Goal: Transaction & Acquisition: Purchase product/service

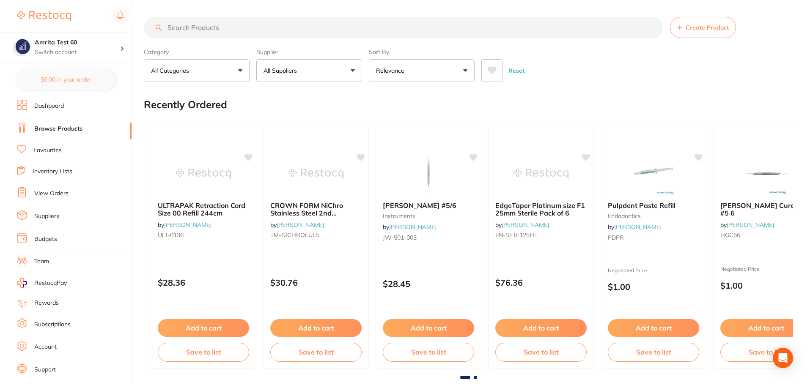
click at [582, 54] on div "Reset" at bounding box center [633, 67] width 305 height 30
click at [275, 76] on button "All Suppliers" at bounding box center [309, 70] width 106 height 23
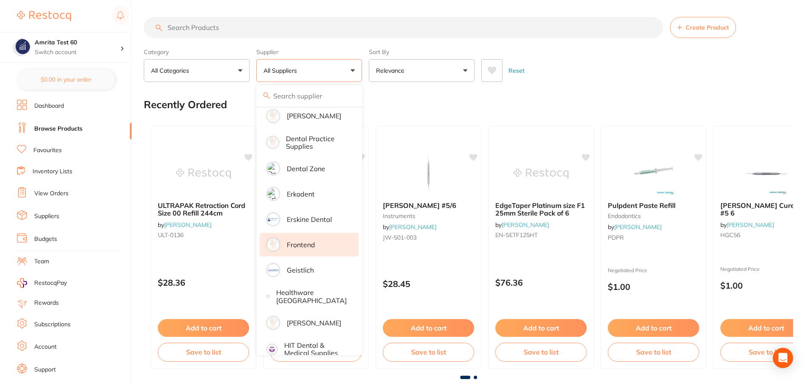
scroll to position [423, 0]
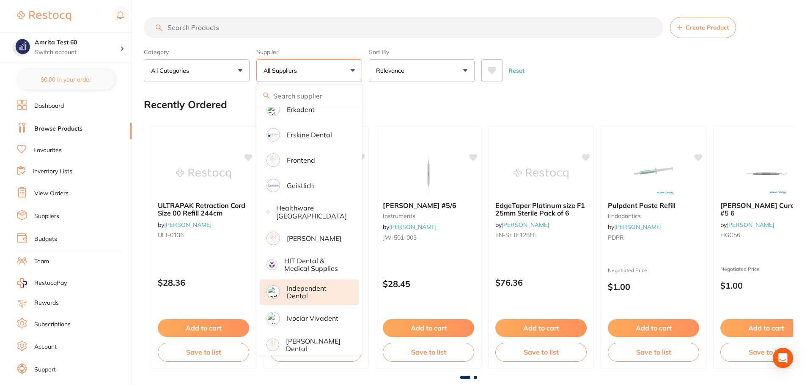
click at [308, 298] on p "Independent Dental" at bounding box center [317, 293] width 60 height 16
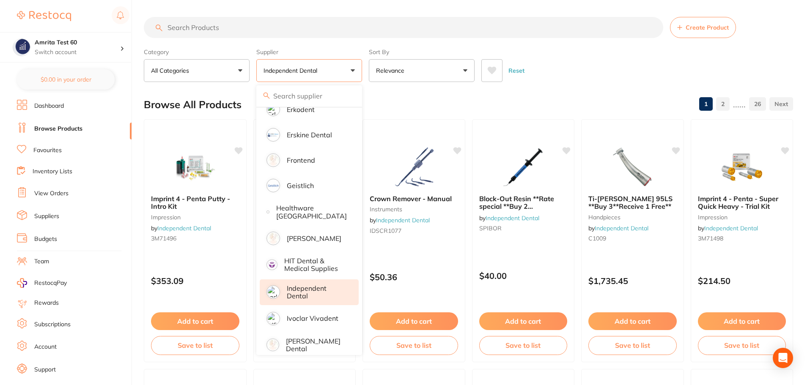
click at [365, 70] on div "Category All Categories All Categories anaesthetic articulating burs crown & br…" at bounding box center [468, 63] width 649 height 37
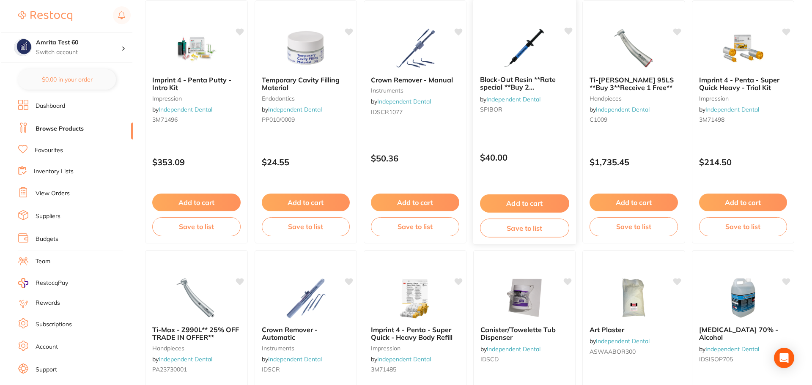
scroll to position [0, 0]
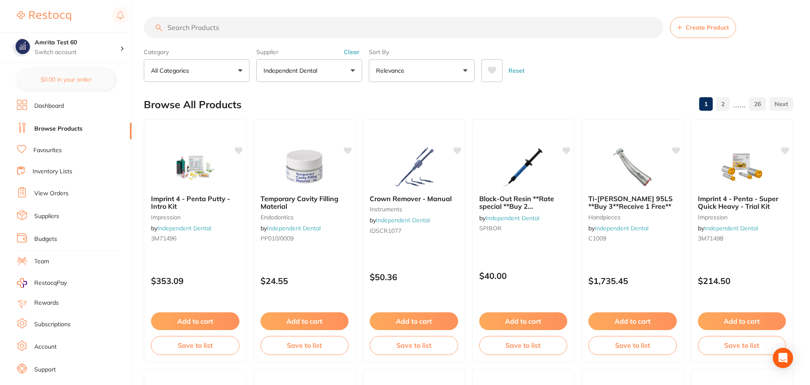
drag, startPoint x: 448, startPoint y: 69, endPoint x: 447, endPoint y: 78, distance: 8.5
click at [448, 69] on button "Relevance" at bounding box center [422, 70] width 106 height 23
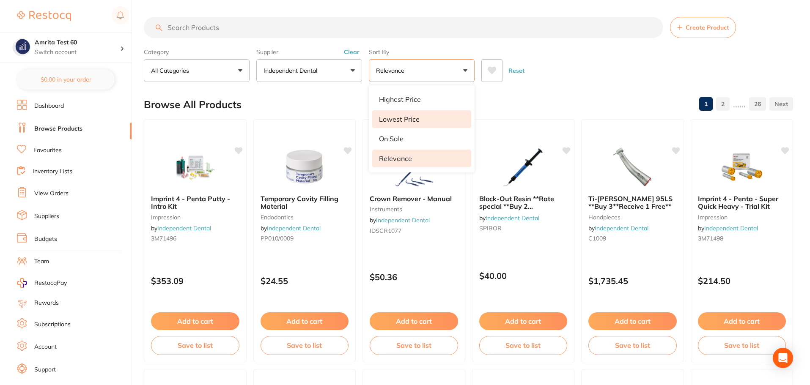
click at [423, 119] on li "Lowest Price" at bounding box center [421, 119] width 99 height 18
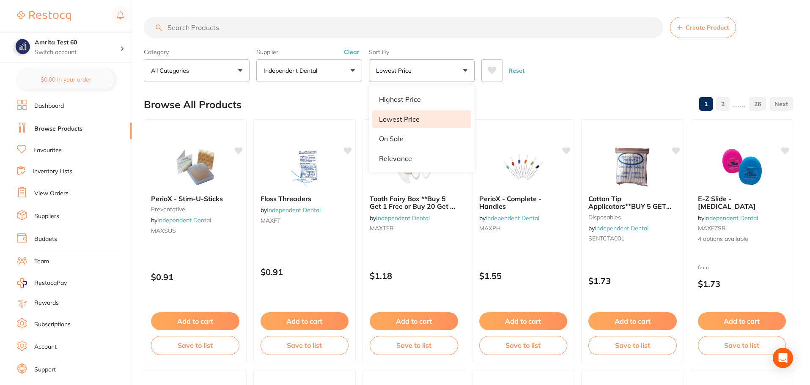
click at [585, 72] on div "Reset" at bounding box center [633, 67] width 305 height 30
click at [412, 77] on button "Lowest Price" at bounding box center [422, 70] width 106 height 23
click at [553, 72] on div "Reset" at bounding box center [633, 67] width 305 height 30
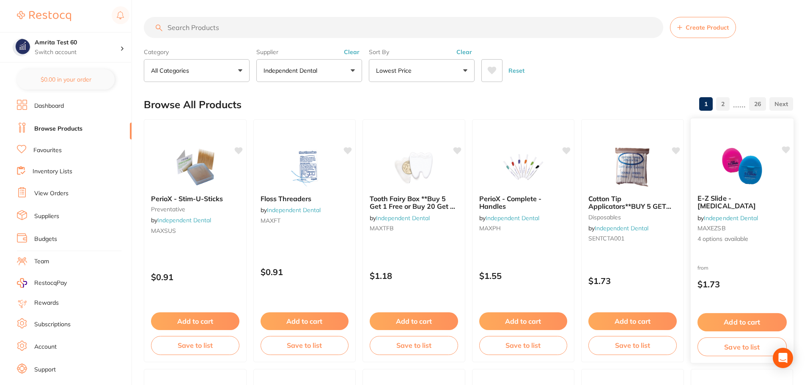
click at [737, 171] on img at bounding box center [741, 166] width 55 height 43
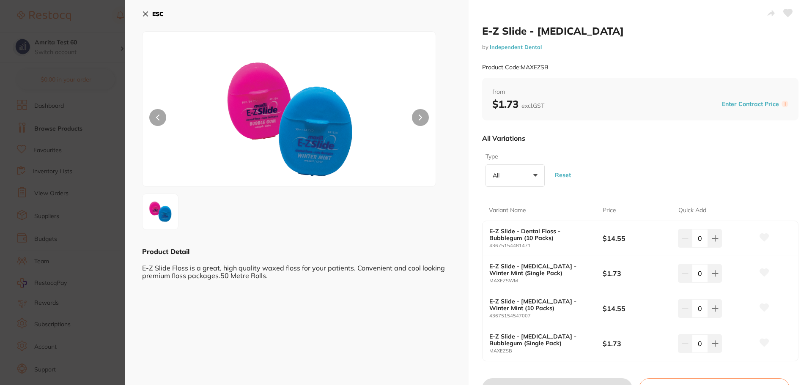
click at [77, 157] on section "E-Z Slide - Dental Floss by Independent Dental Product Code: MAXEZSB ESC Produc…" at bounding box center [406, 192] width 812 height 385
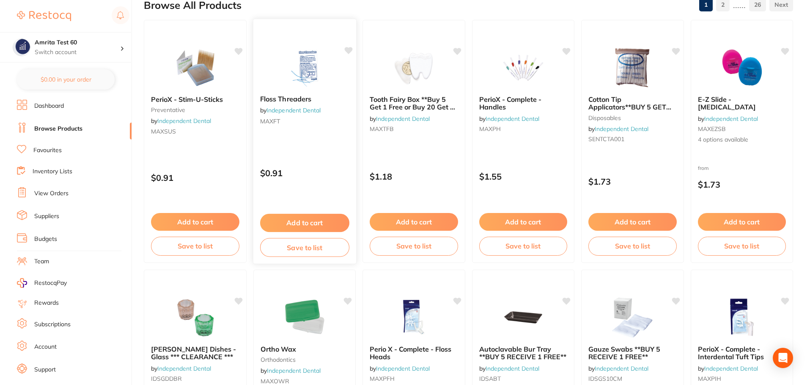
scroll to position [127, 0]
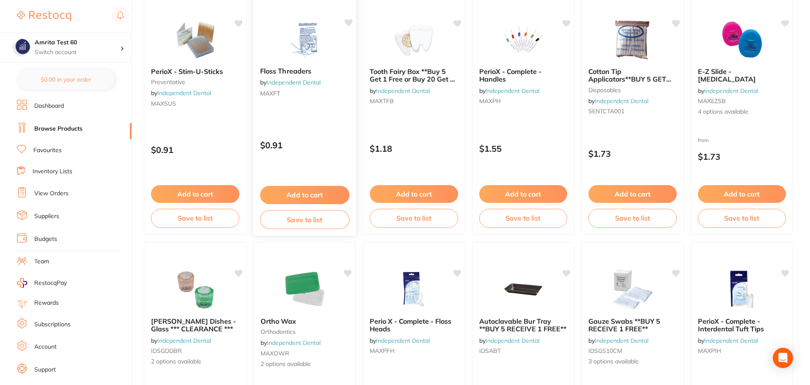
click at [334, 184] on div "Add to cart Save to list" at bounding box center [304, 207] width 103 height 57
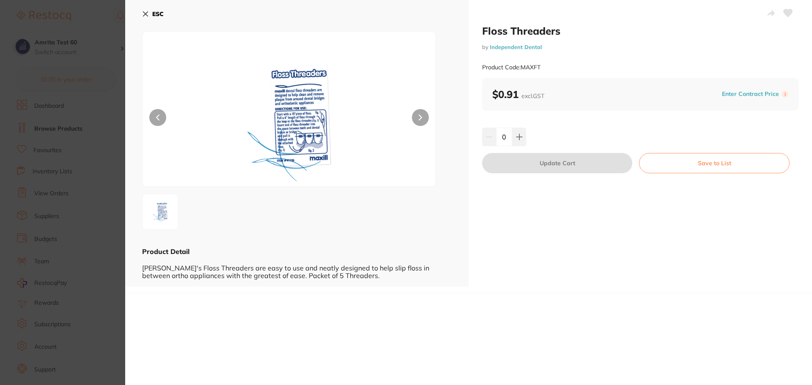
click at [38, 164] on section "Floss Threaders by Independent Dental Product Code: MAXFT ESC Product Detail Ma…" at bounding box center [406, 192] width 812 height 385
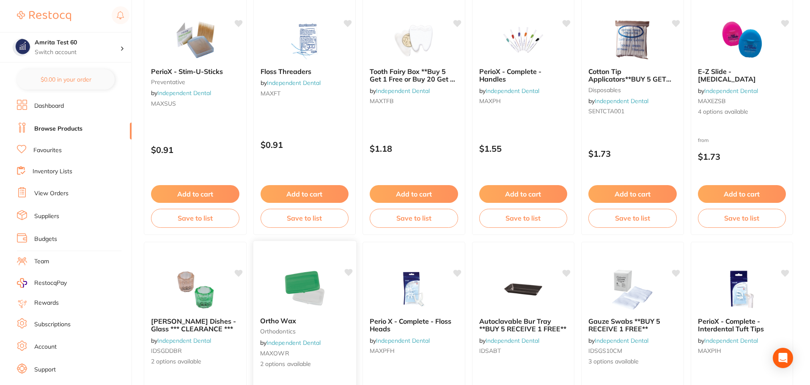
scroll to position [381, 0]
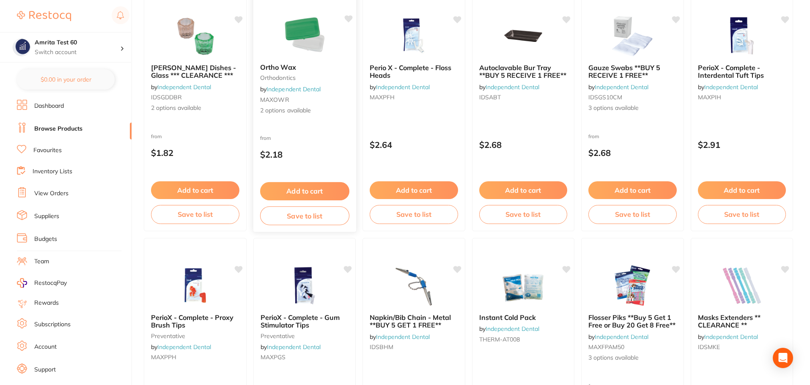
click at [325, 147] on div "from $2.18" at bounding box center [304, 148] width 103 height 30
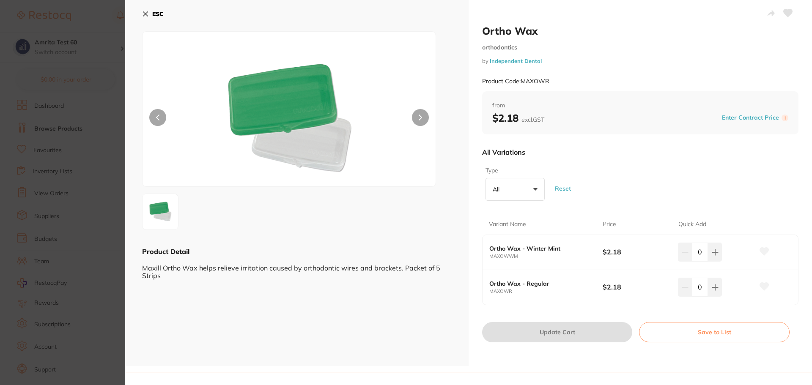
click at [68, 163] on section "Ortho Wax orthodontics by Independent Dental Product Code: MAXOWR ESC Product D…" at bounding box center [406, 192] width 812 height 385
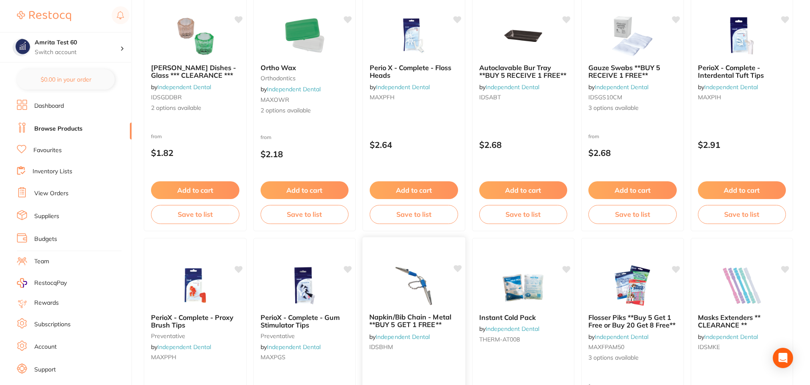
scroll to position [550, 0]
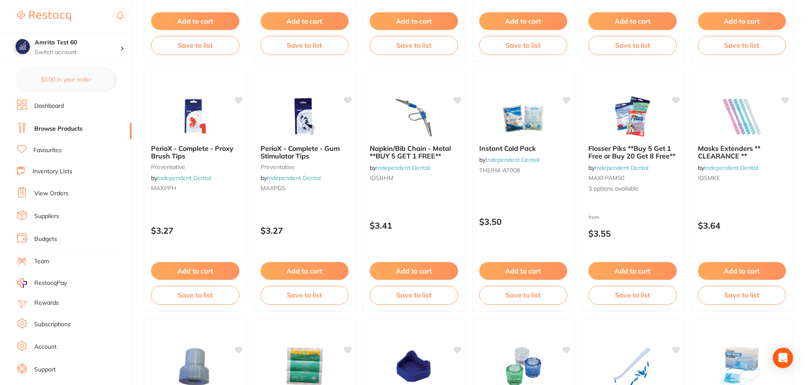
click at [423, 199] on div "Napkin/Bib Chain - Metal **BUY 5 GET 1 FREE** by Independent Dental IDSBHM $3.4…" at bounding box center [414, 190] width 103 height 243
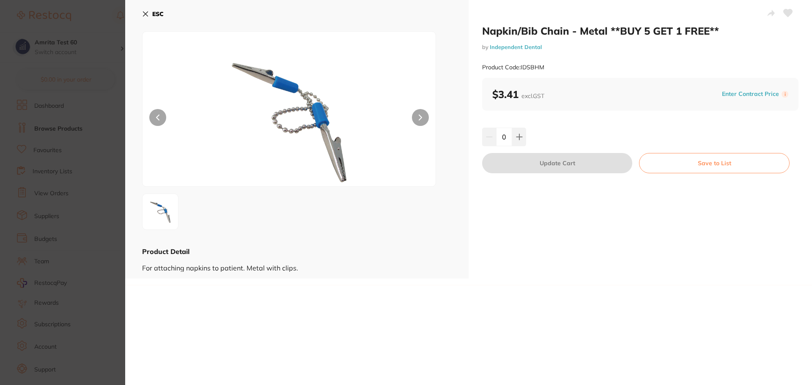
click at [78, 158] on section "Napkin/Bib Chain - Metal **BUY 5 GET 1 FREE** by Independent Dental Product Cod…" at bounding box center [406, 192] width 812 height 385
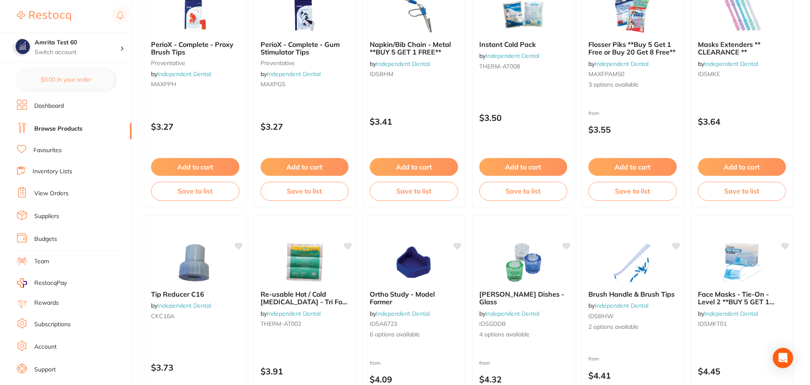
scroll to position [762, 0]
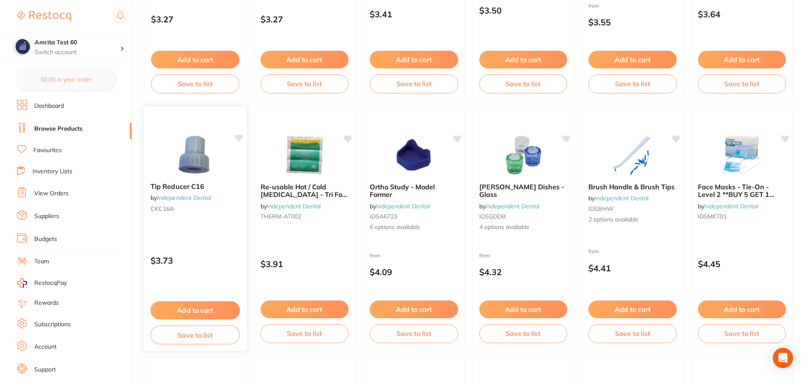
click at [219, 231] on div "Tip Reducer C16 by Independent Dental CKC16A $3.73 Add to cart Save to list" at bounding box center [195, 229] width 104 height 246
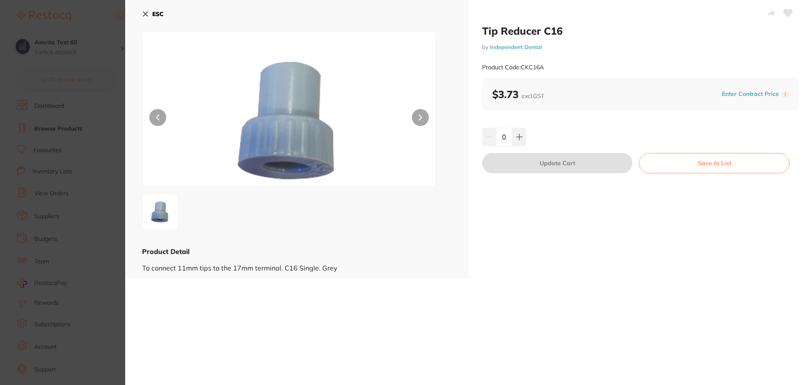
click at [94, 163] on section "Tip Reducer C16 by Independent Dental Product Code: CKC16A ESC Product Detail T…" at bounding box center [406, 192] width 812 height 385
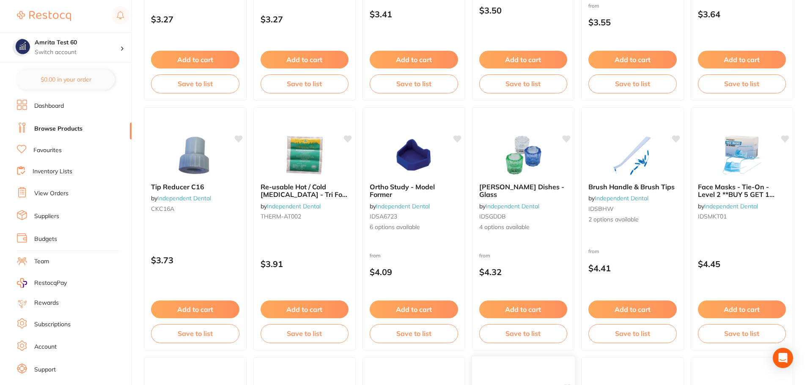
scroll to position [974, 0]
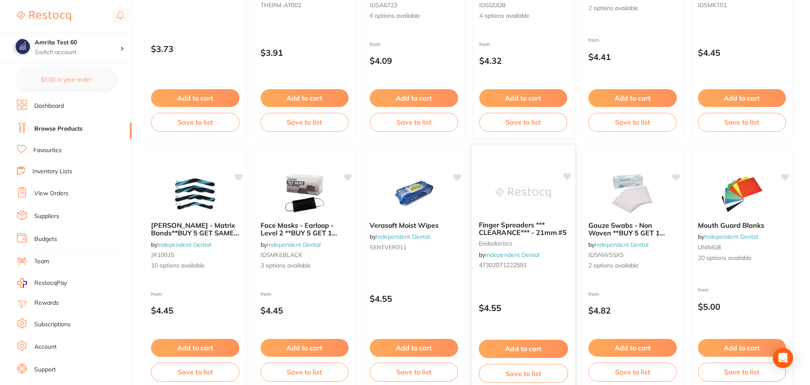
click at [509, 285] on div "Finger Spreaders *** CLEARANCE*** - 21mm #5 endodontics by Independent Dental 4…" at bounding box center [523, 268] width 104 height 246
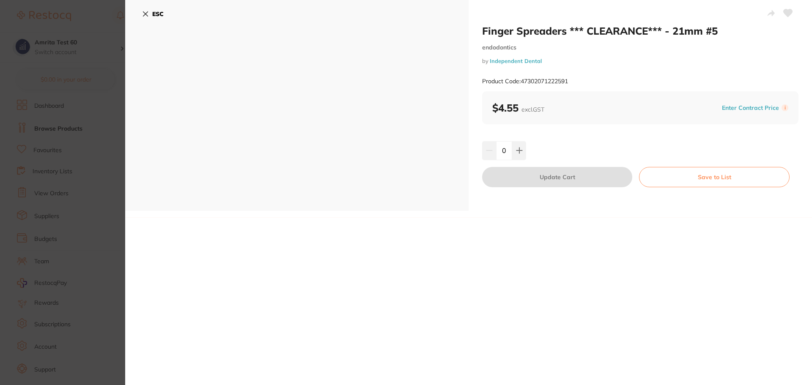
click at [59, 127] on section "Finger Spreaders *** CLEARANCE*** - 21mm #5 endodontics by Independent Dental P…" at bounding box center [406, 192] width 812 height 385
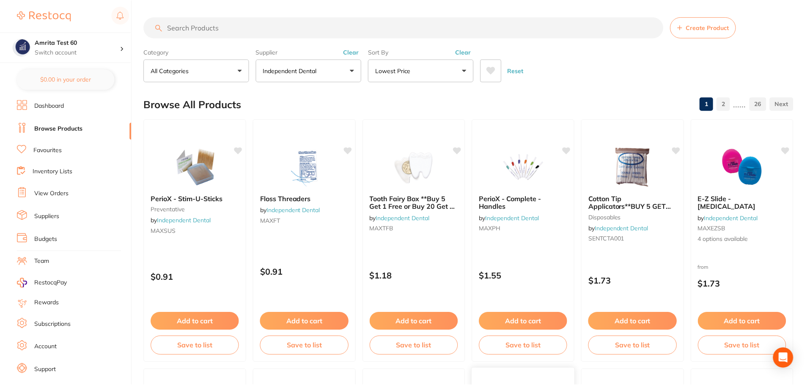
scroll to position [212, 0]
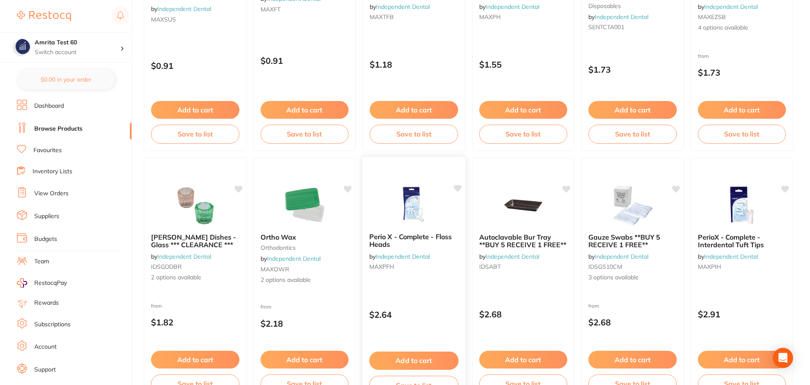
click at [431, 275] on div "Perio X - Complete - Floss Heads by Independent Dental MAXPFH" at bounding box center [414, 253] width 103 height 55
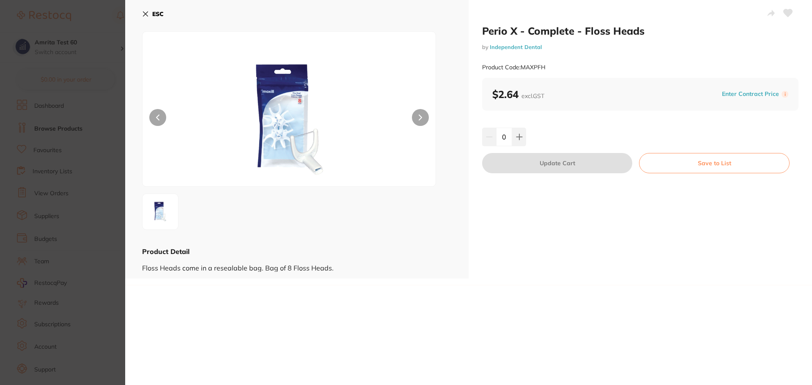
click at [41, 130] on section "Perio X - Complete - Floss Heads by Independent Dental Product Code: MAXPFH ESC…" at bounding box center [406, 192] width 812 height 385
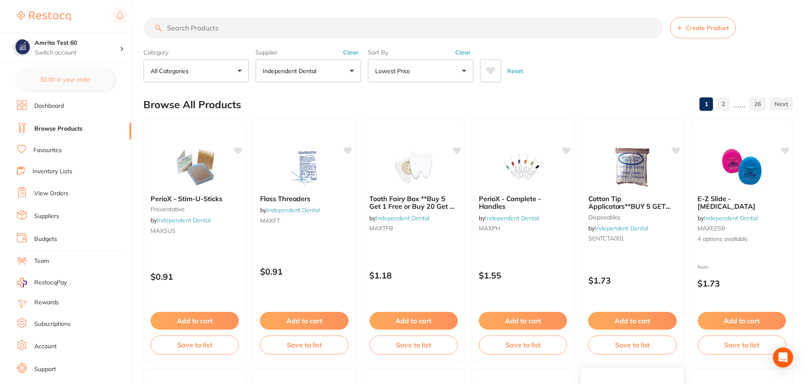
scroll to position [423, 0]
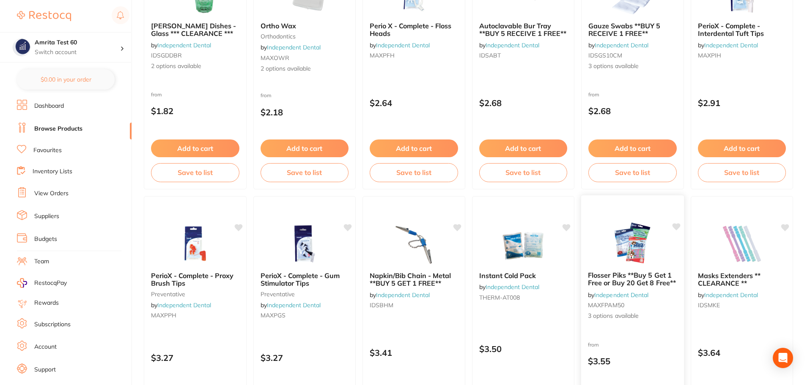
click at [661, 253] on div at bounding box center [632, 243] width 103 height 43
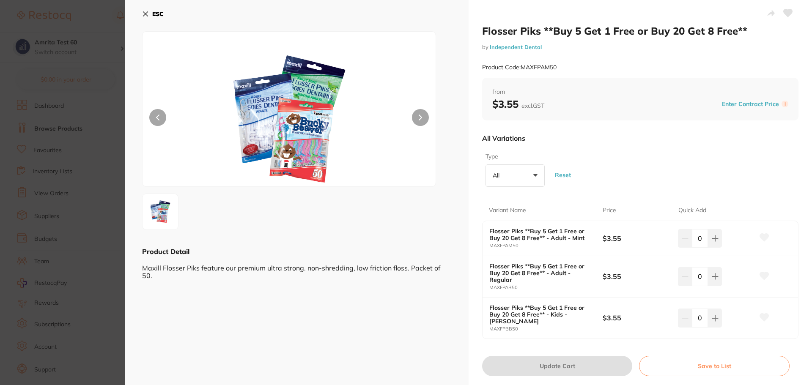
click at [112, 138] on section "Flosser Piks **Buy 5 Get 1 Free or Buy 20 Get 8 Free** by Independent Dental Pr…" at bounding box center [406, 192] width 812 height 385
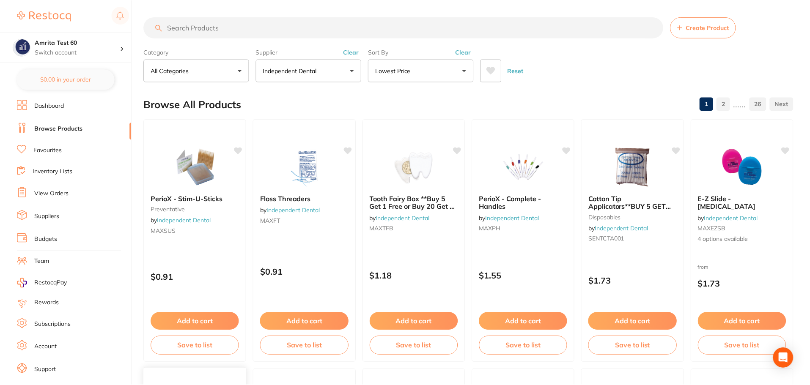
scroll to position [423, 0]
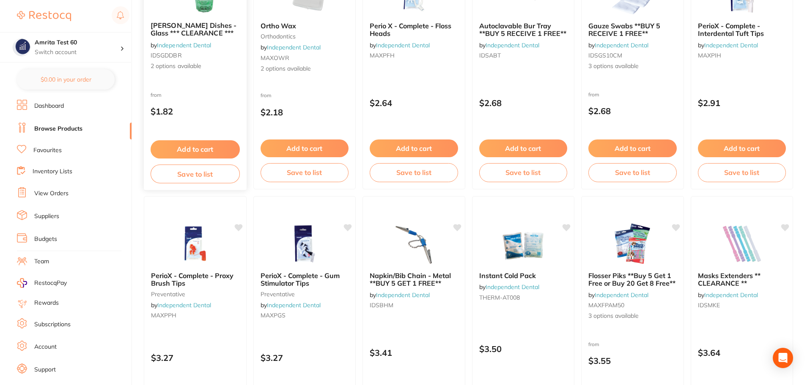
click at [197, 151] on button "Add to cart" at bounding box center [195, 149] width 89 height 18
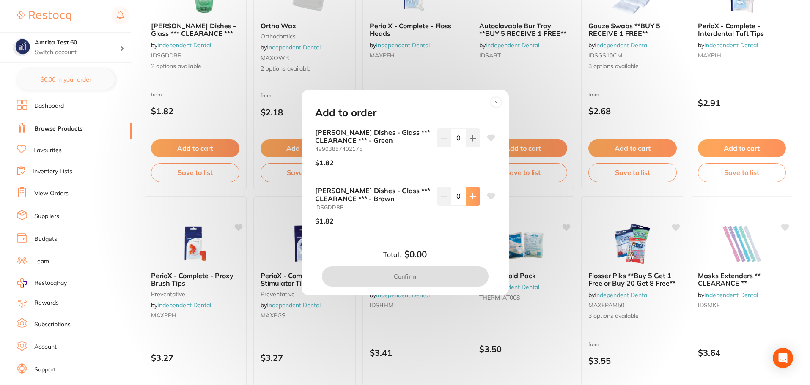
click at [466, 201] on button at bounding box center [473, 196] width 14 height 19
type input "1"
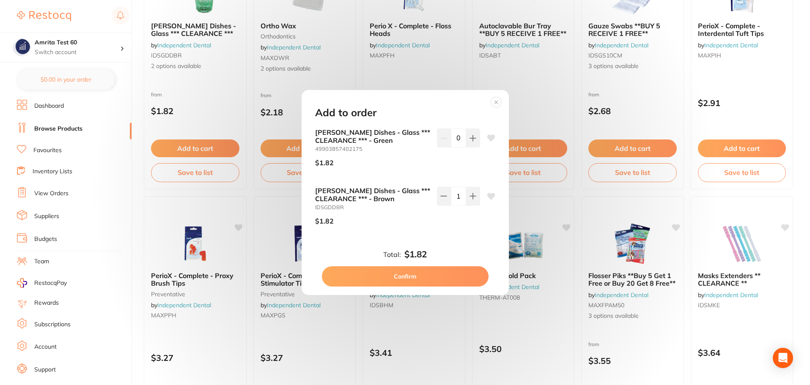
click at [468, 264] on div "Total: $1.82 Confirm" at bounding box center [405, 268] width 201 height 37
click at [464, 288] on div "Add to order Dappen Dishes - Glass *** CLEARANCE *** - Green 49903857402175 $1.…" at bounding box center [405, 192] width 207 height 205
click at [463, 281] on button "Confirm" at bounding box center [405, 277] width 167 height 20
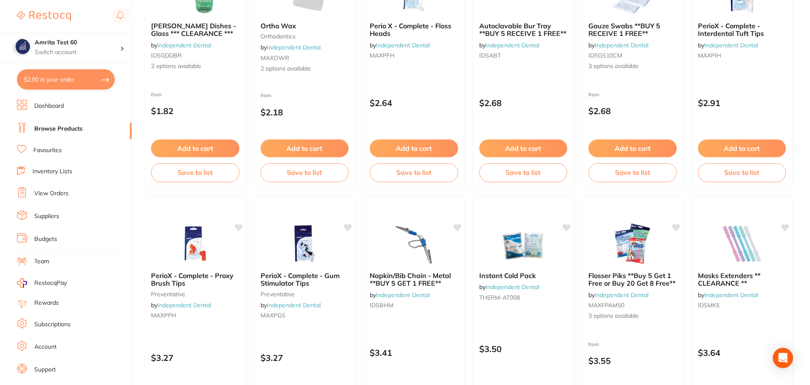
click at [66, 86] on button "$2.00 in your order" at bounding box center [66, 79] width 98 height 20
checkbox input "true"
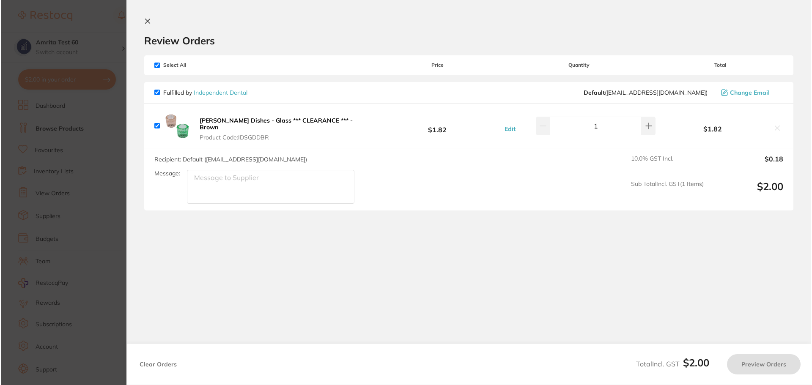
scroll to position [0, 0]
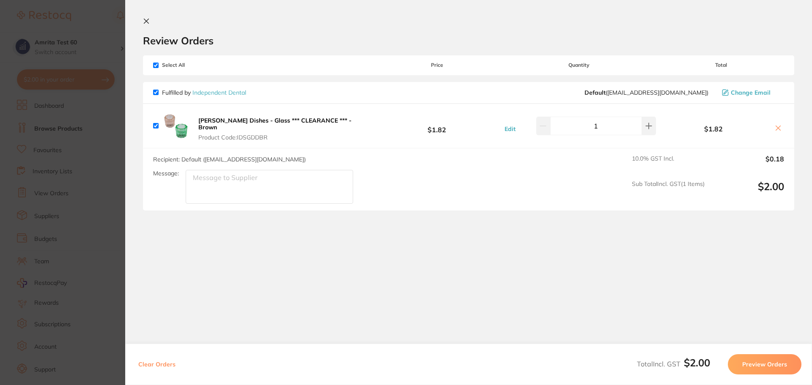
click at [747, 360] on button "Preview Orders" at bounding box center [765, 365] width 74 height 20
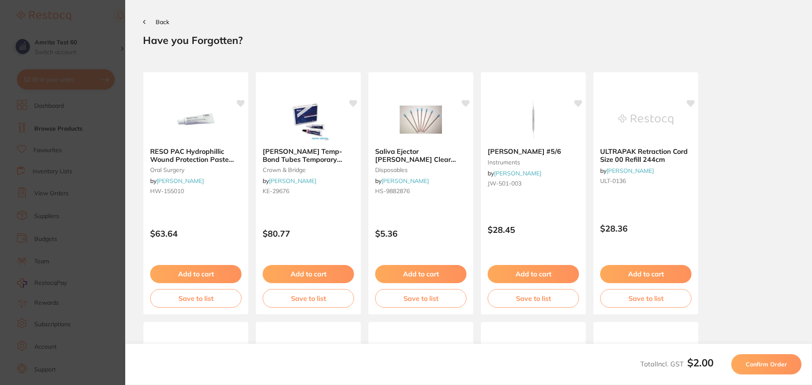
click at [747, 360] on button "Confirm Order" at bounding box center [767, 365] width 70 height 20
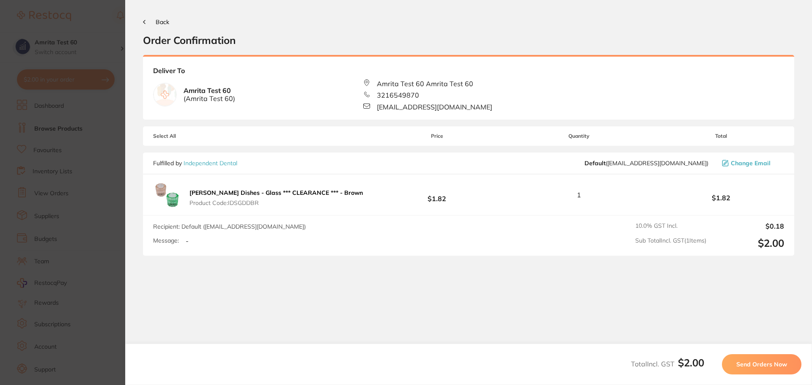
click at [747, 361] on span "Send Orders Now" at bounding box center [762, 365] width 51 height 8
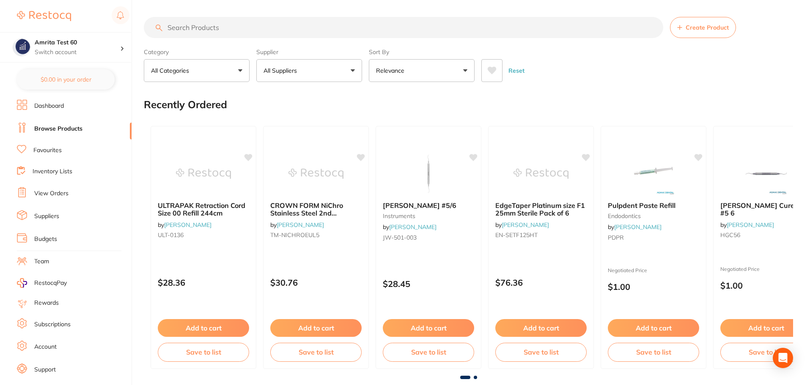
click at [182, 26] on input "search" at bounding box center [404, 27] width 520 height 21
paste input "Bendable Brushes"
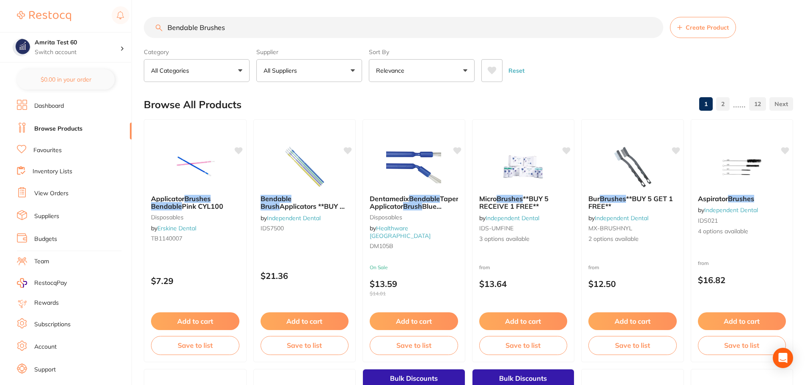
type input "Bendable Brushes"
click at [312, 77] on button "All Suppliers" at bounding box center [309, 70] width 106 height 23
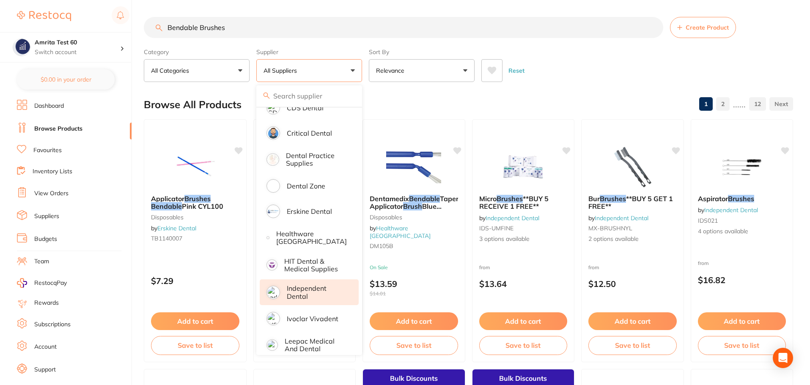
scroll to position [254, 0]
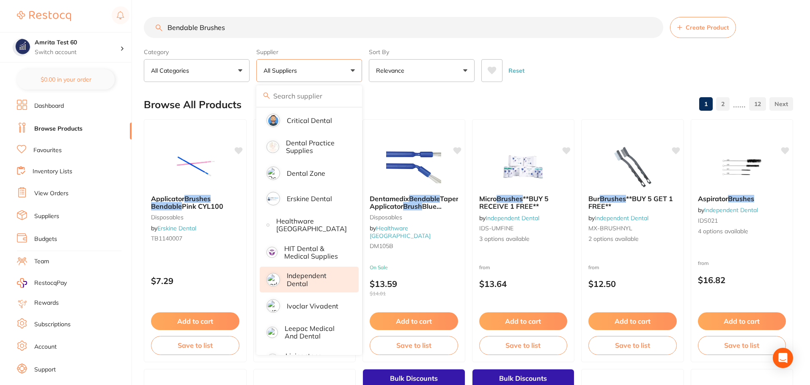
click at [316, 278] on p "Independent Dental" at bounding box center [317, 280] width 60 height 16
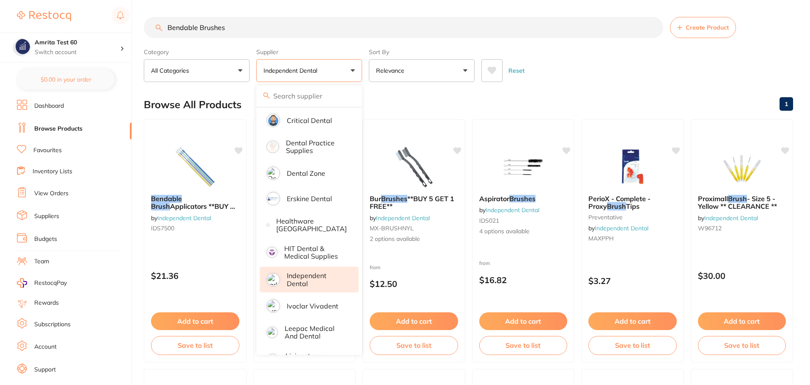
click at [366, 67] on div "Category All Categories All Categories preventative Clear Category false All Ca…" at bounding box center [468, 63] width 649 height 37
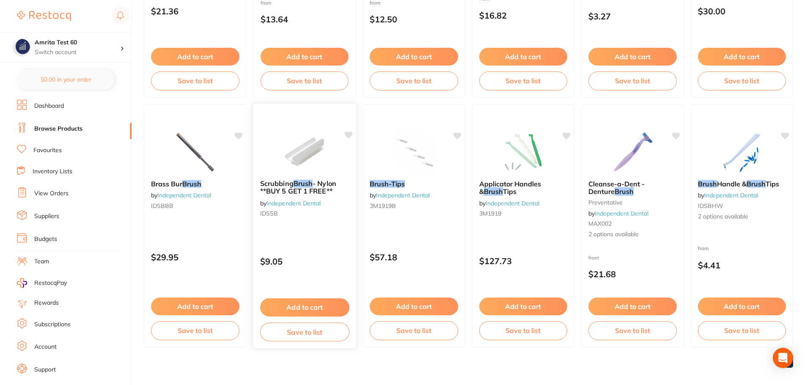
scroll to position [271, 0]
